Goal: Task Accomplishment & Management: Manage account settings

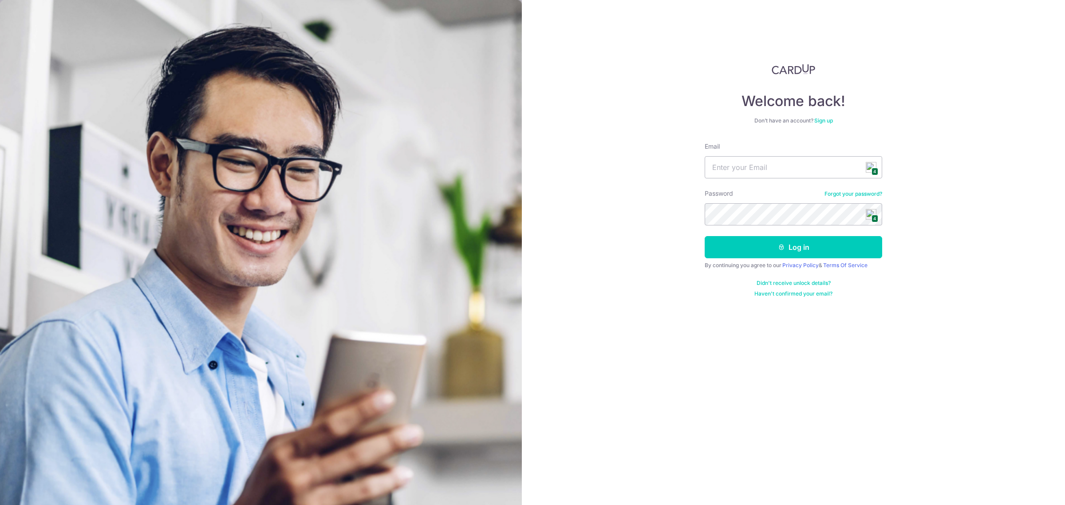
click at [872, 169] on span "4" at bounding box center [874, 172] width 7 height 8
type input "[PERSON_NAME][EMAIL_ADDRESS][DOMAIN_NAME]"
click at [854, 245] on button "Log in" at bounding box center [792, 247] width 177 height 22
